Goal: Task Accomplishment & Management: Use online tool/utility

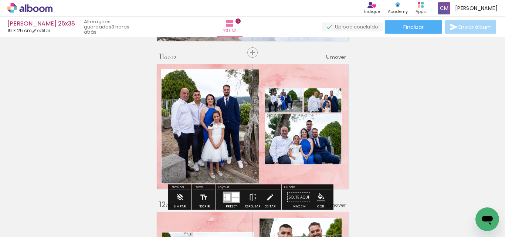
scroll to position [1600, 0]
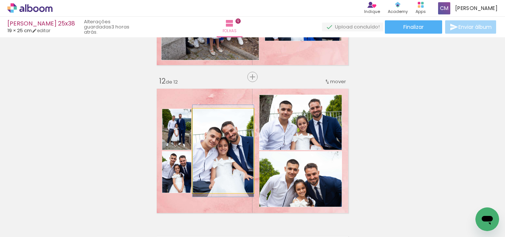
click at [230, 158] on quentale-photo at bounding box center [223, 151] width 61 height 85
